Goal: Find specific page/section: Find specific page/section

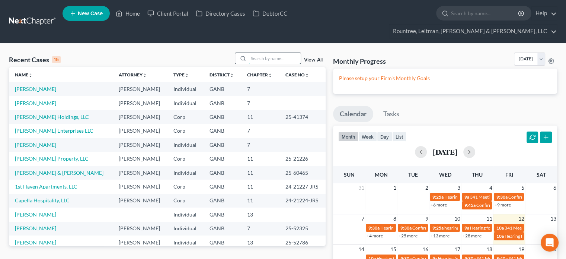
click at [266, 53] on input "search" at bounding box center [274, 58] width 52 height 11
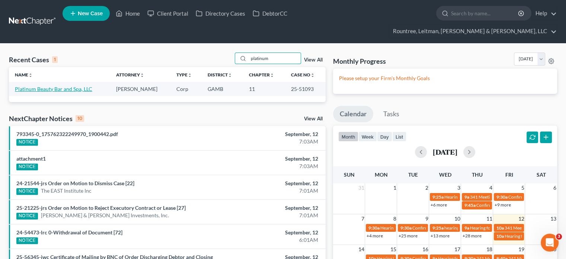
type input "platinum"
click at [40, 86] on link "Platinum Beauty Bar and Spa, LLC" at bounding box center [53, 89] width 77 height 6
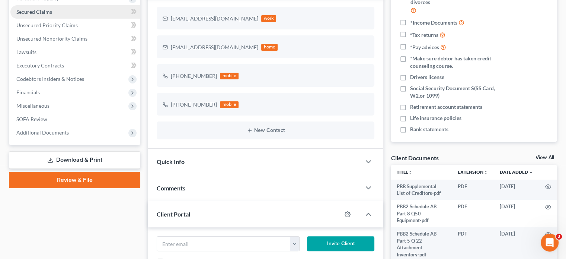
scroll to position [149, 0]
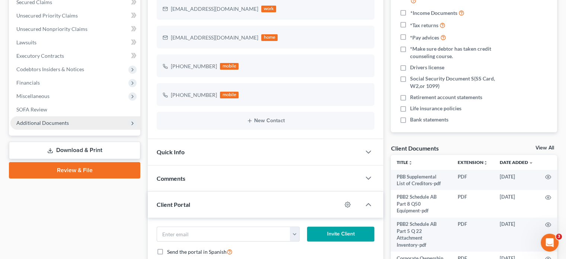
click at [52, 119] on span "Additional Documents" at bounding box center [42, 122] width 52 height 6
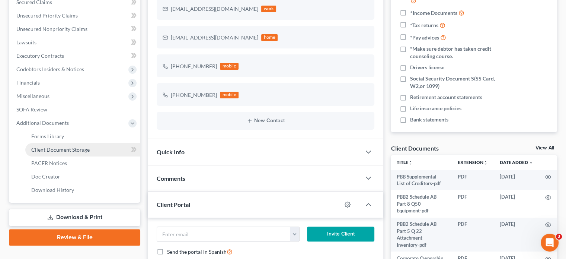
click at [57, 146] on span "Client Document Storage" at bounding box center [60, 149] width 58 height 6
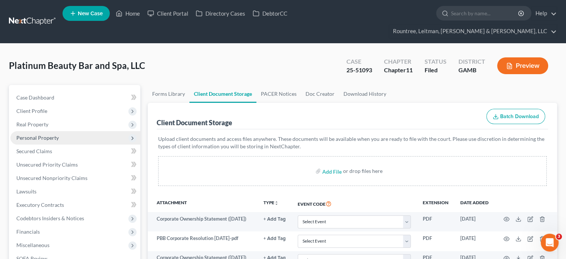
click at [37, 134] on span "Personal Property" at bounding box center [37, 137] width 42 height 6
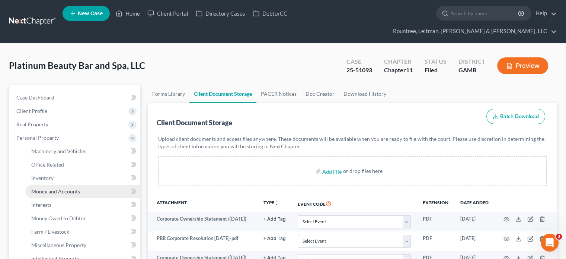
click at [51, 188] on span "Money and Accounts" at bounding box center [55, 191] width 49 height 6
